Goal: Information Seeking & Learning: Learn about a topic

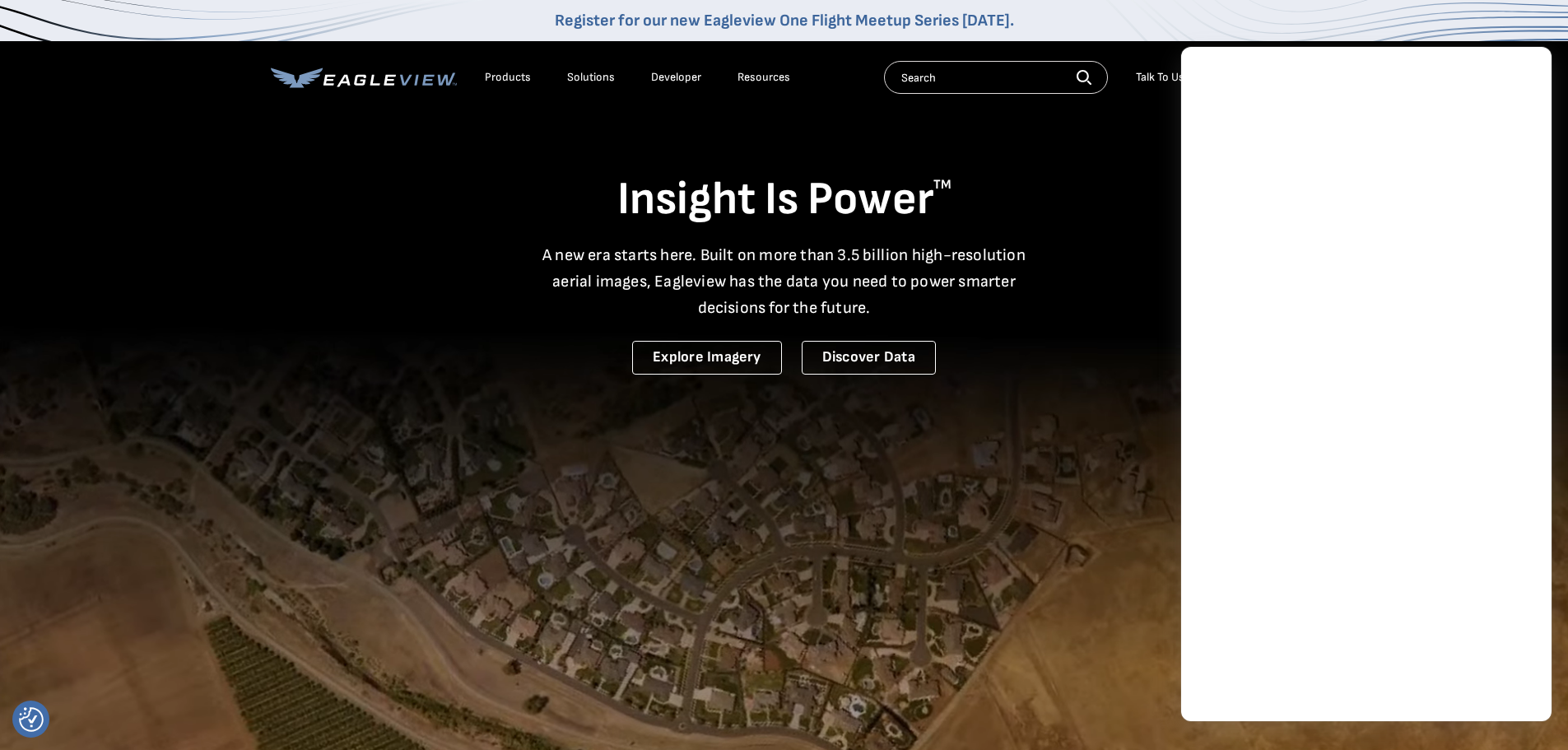
click at [668, 79] on link "Developer" at bounding box center [675, 77] width 50 height 15
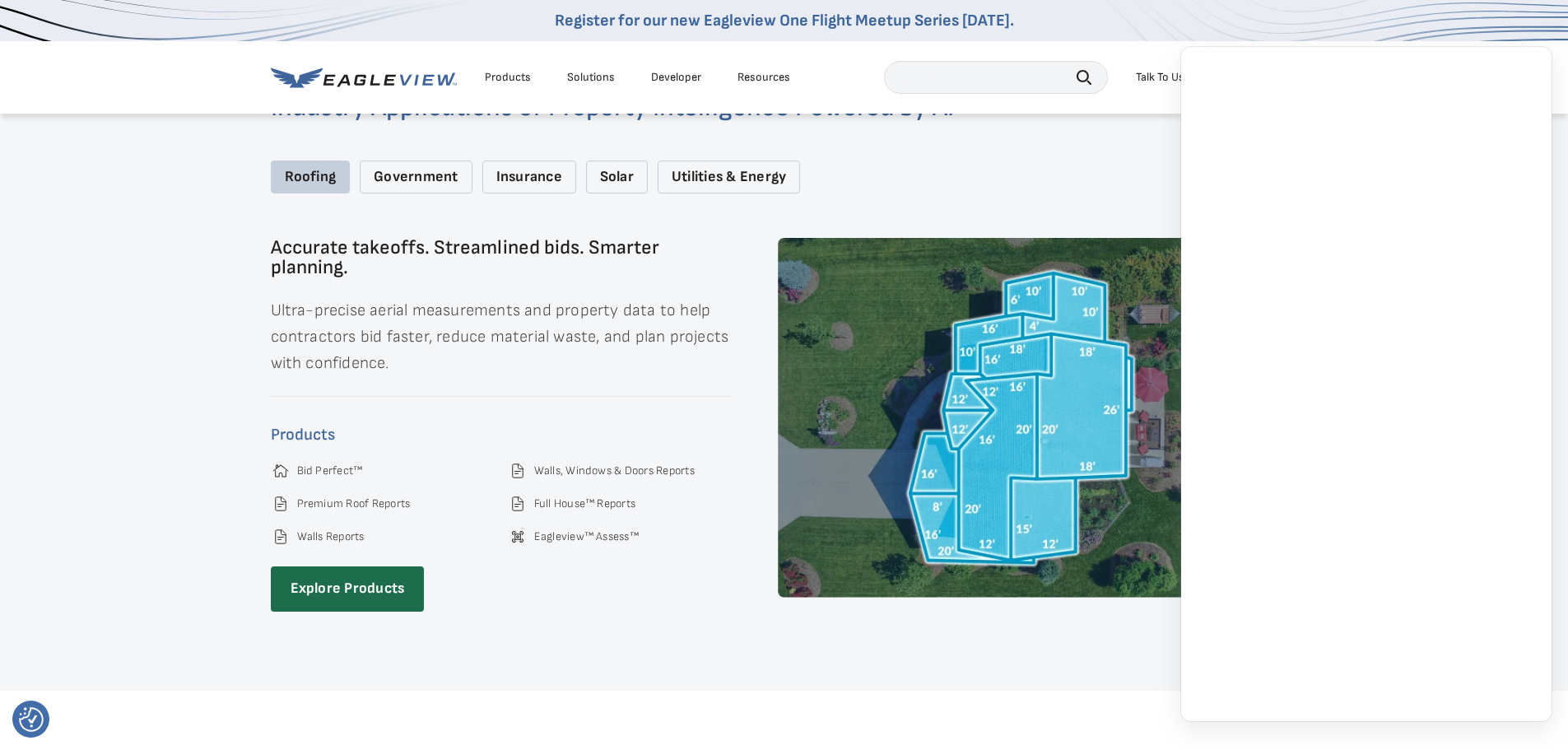
scroll to position [2470, 0]
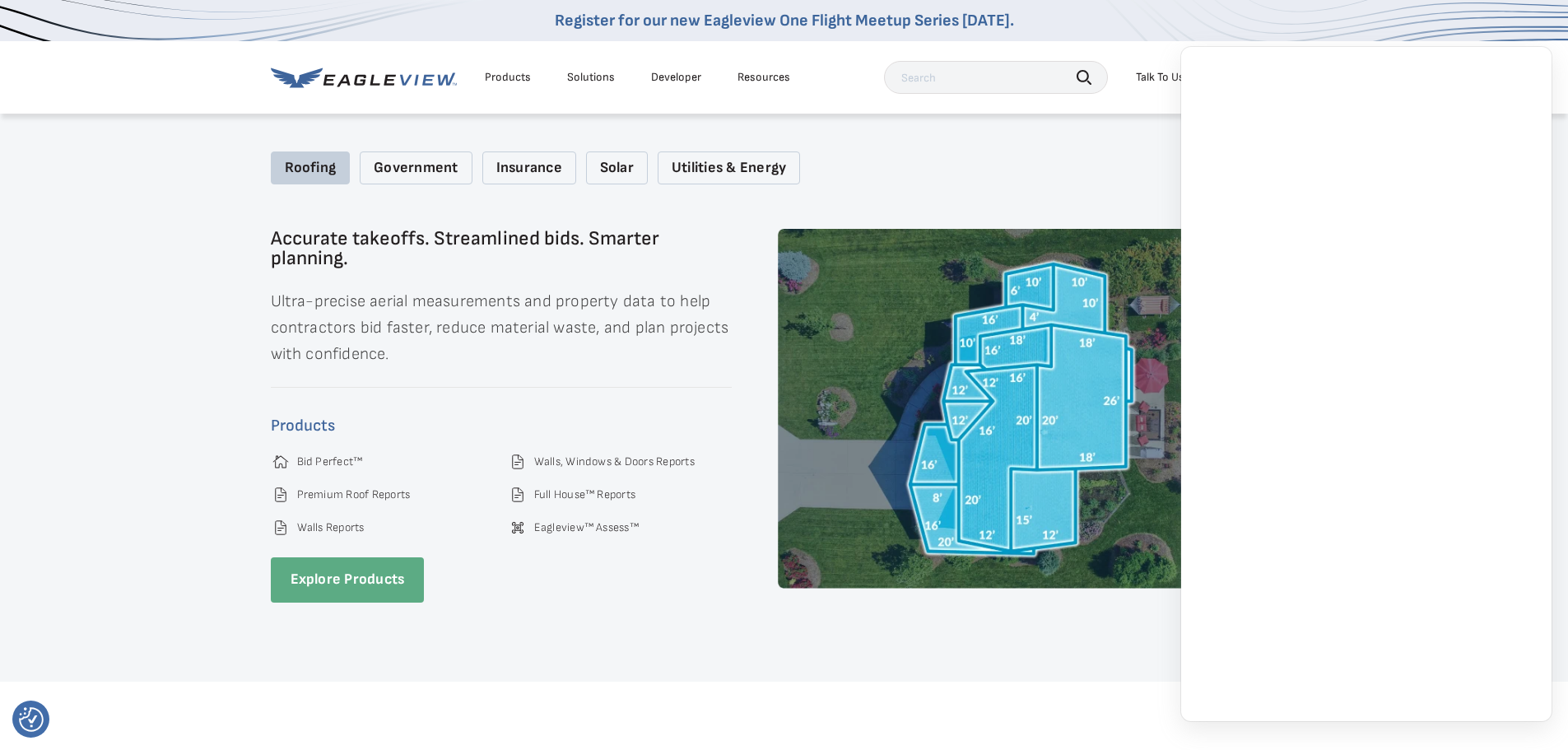
click at [329, 571] on link "Explore Products" at bounding box center [347, 580] width 154 height 45
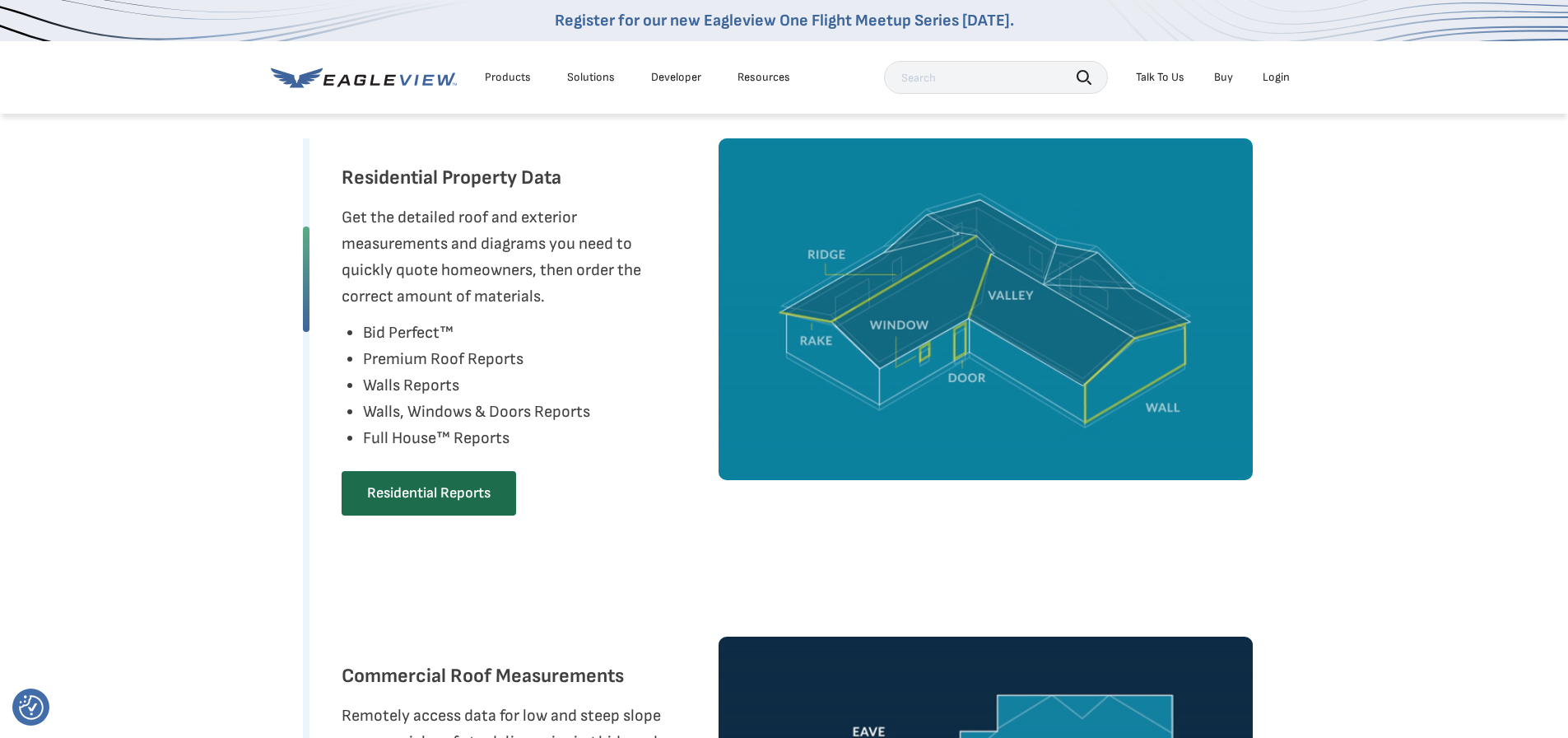
scroll to position [823, 0]
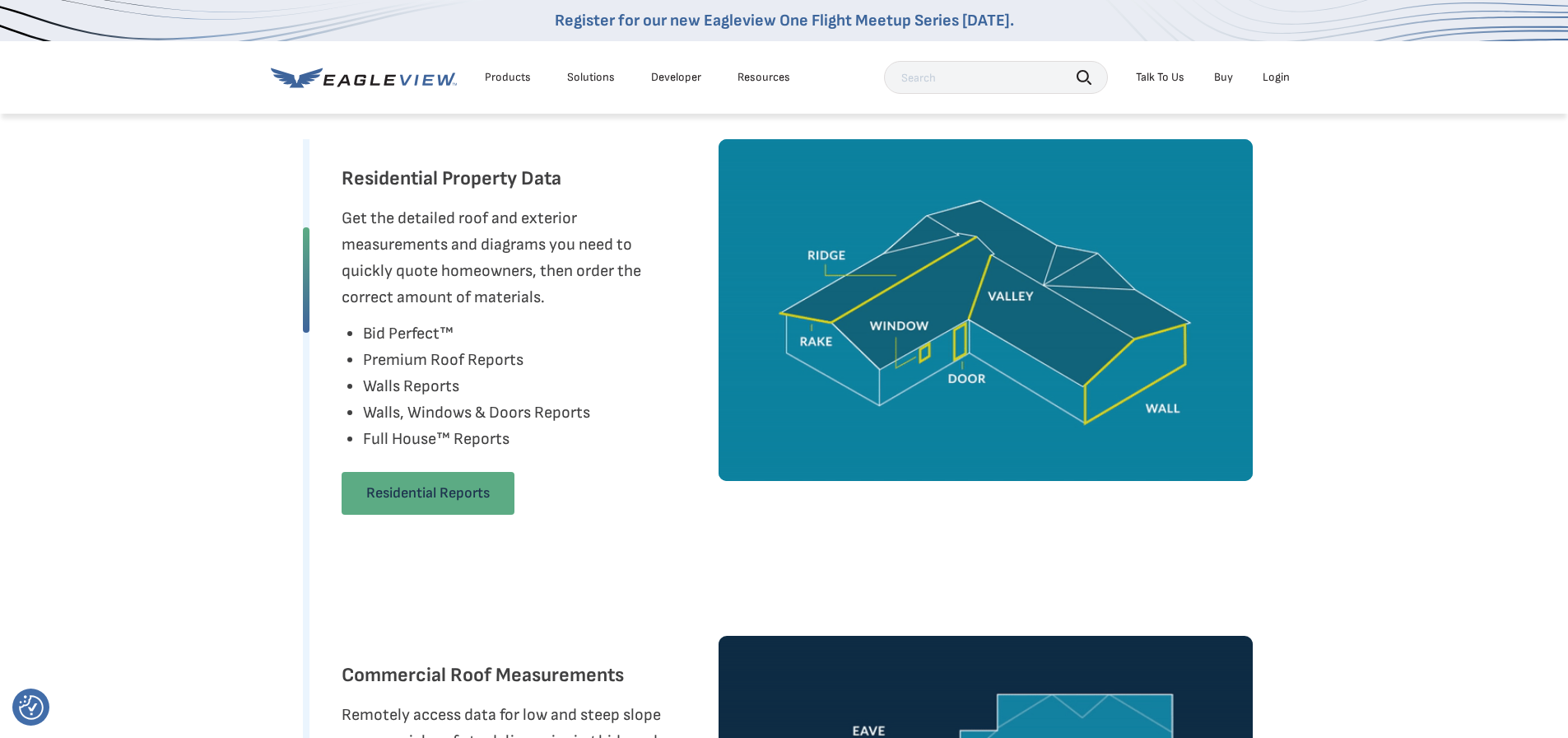
click at [425, 500] on link "Residential Reports" at bounding box center [428, 493] width 173 height 43
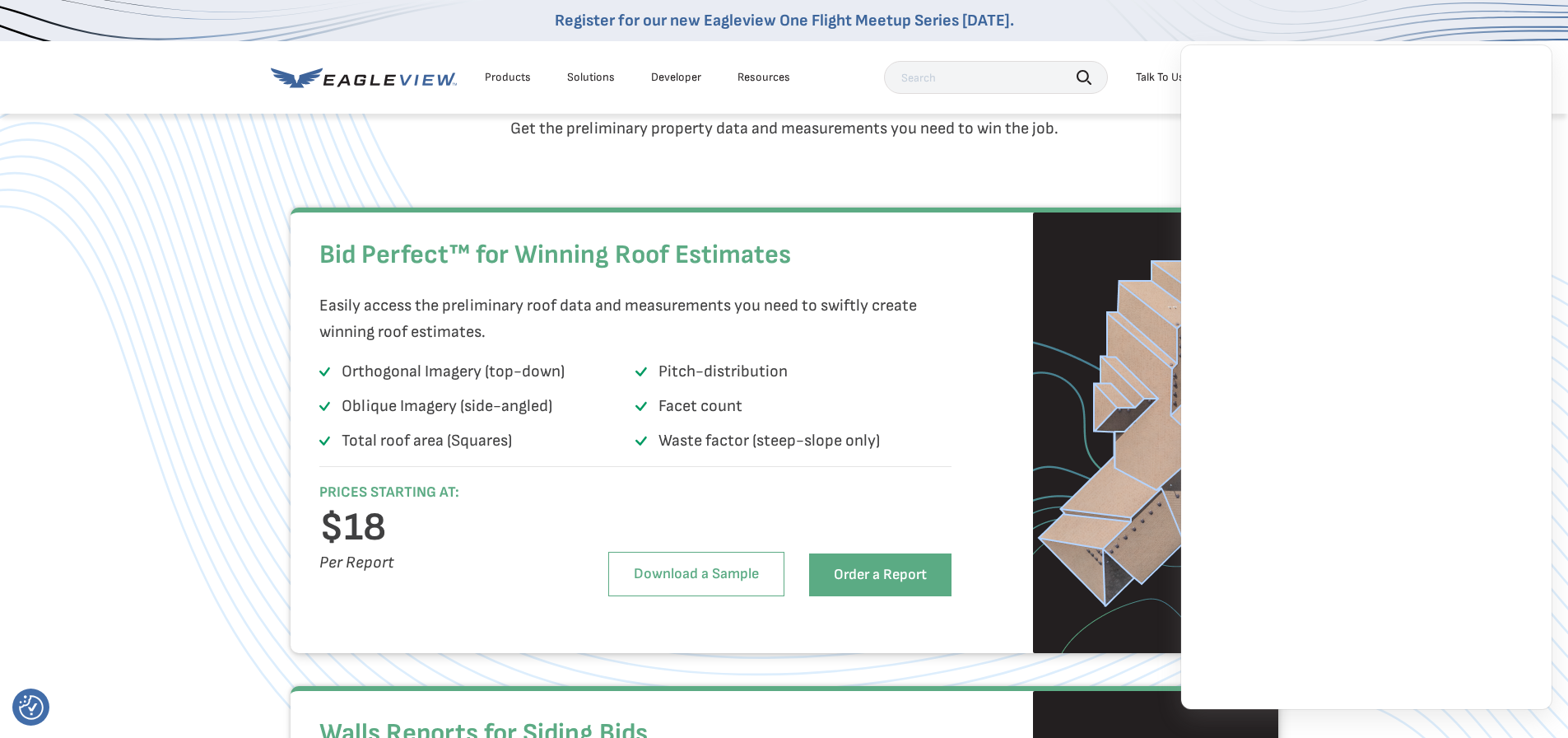
scroll to position [1097, 0]
